Goal: Task Accomplishment & Management: Manage account settings

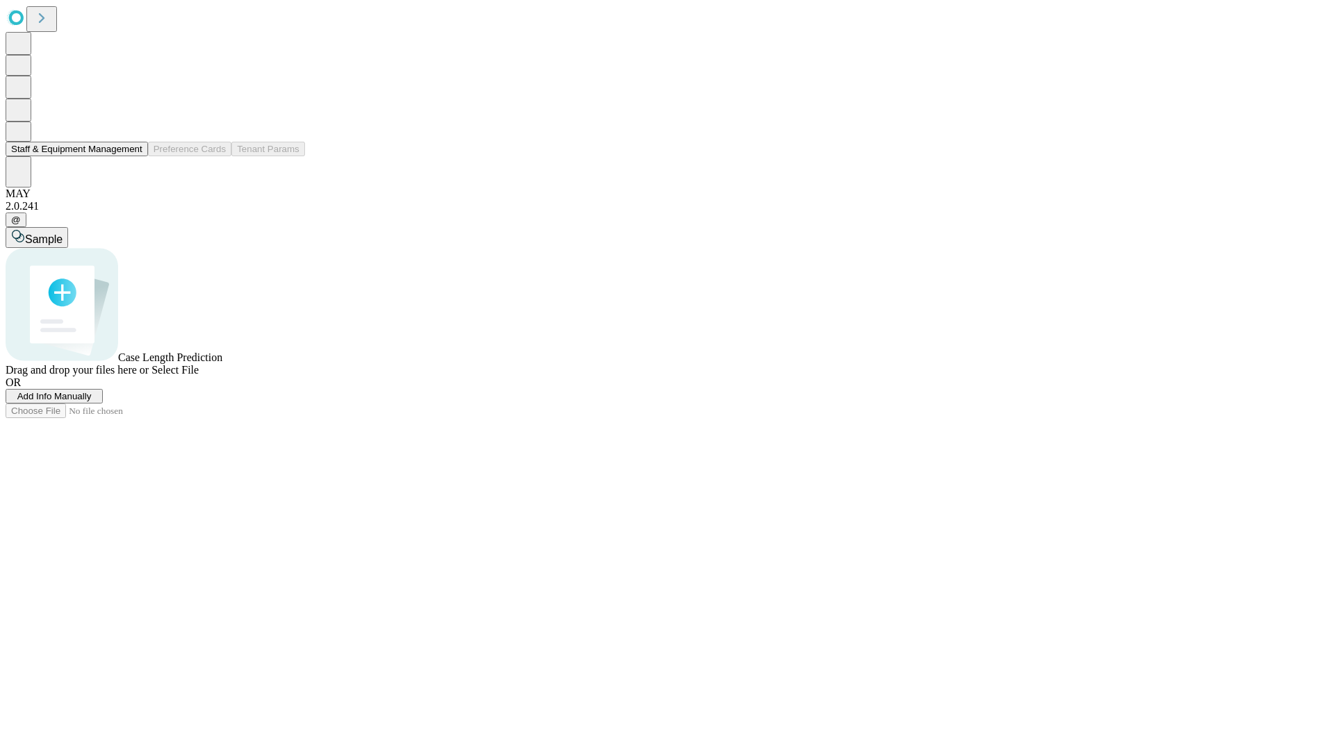
click at [130, 156] on button "Staff & Equipment Management" at bounding box center [77, 149] width 142 height 15
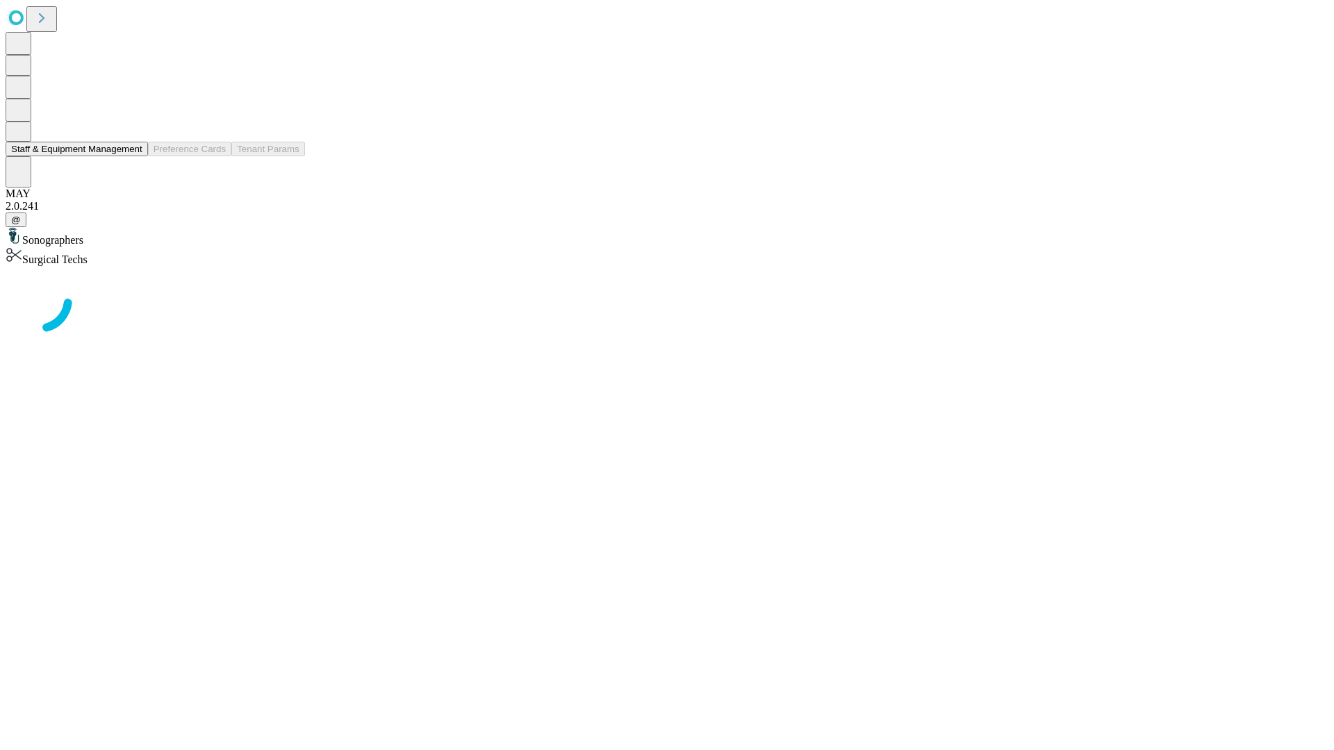
click at [133, 156] on button "Staff & Equipment Management" at bounding box center [77, 149] width 142 height 15
